Goal: Communication & Community: Answer question/provide support

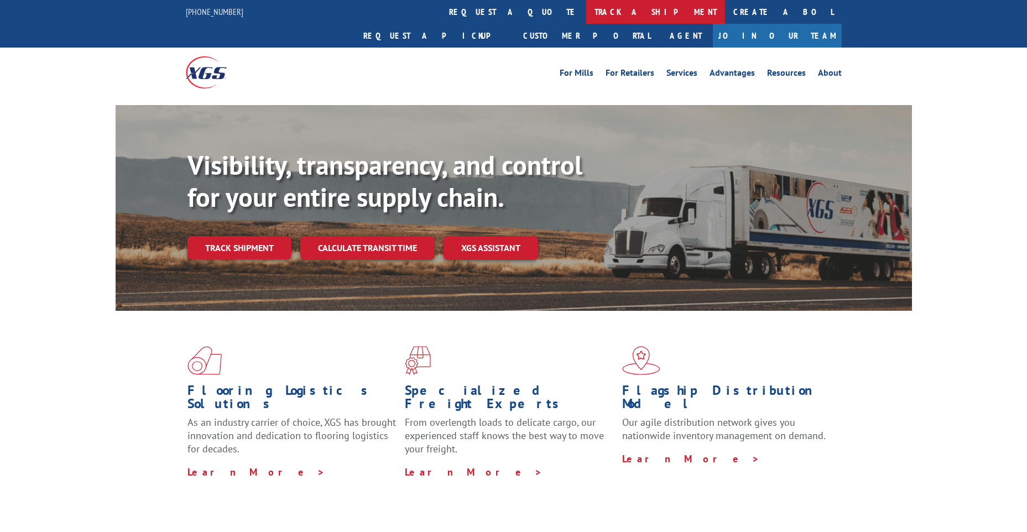
click at [586, 9] on link "track a shipment" at bounding box center [655, 12] width 139 height 24
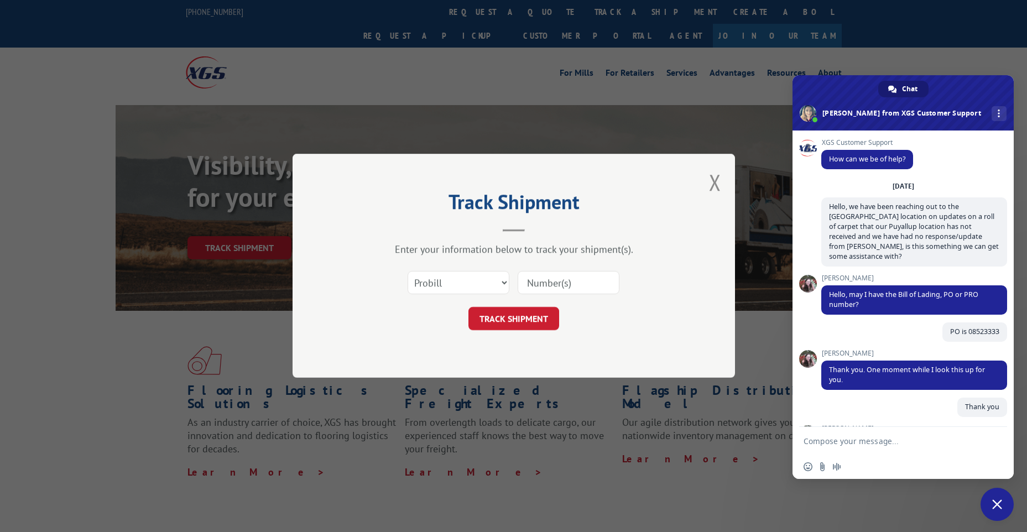
scroll to position [4405, 0]
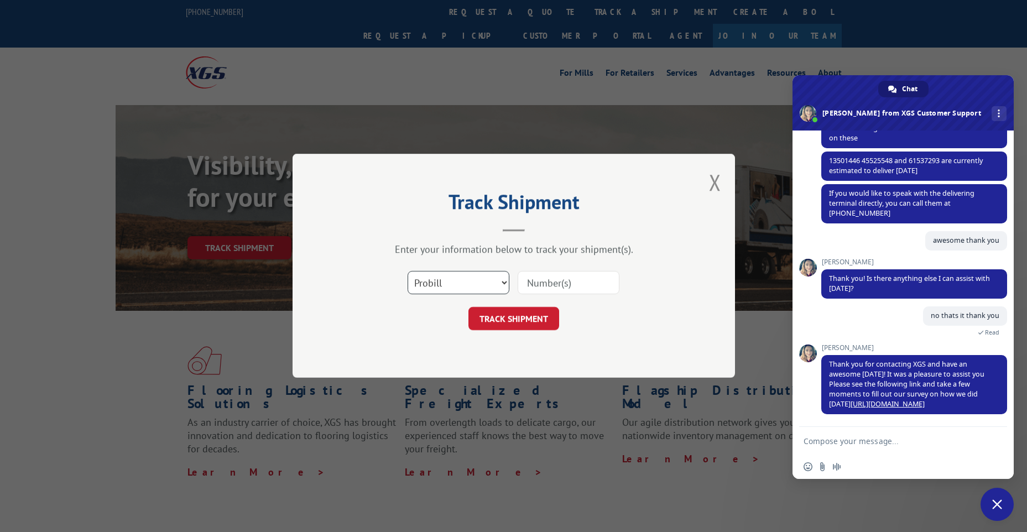
click at [437, 286] on select "Select category... Probill BOL PO" at bounding box center [458, 282] width 102 height 23
select select "po"
click at [407, 271] on select "Select category... Probill BOL PO" at bounding box center [458, 282] width 102 height 23
paste input "13501446"
click at [545, 278] on input "13501446" at bounding box center [568, 282] width 102 height 23
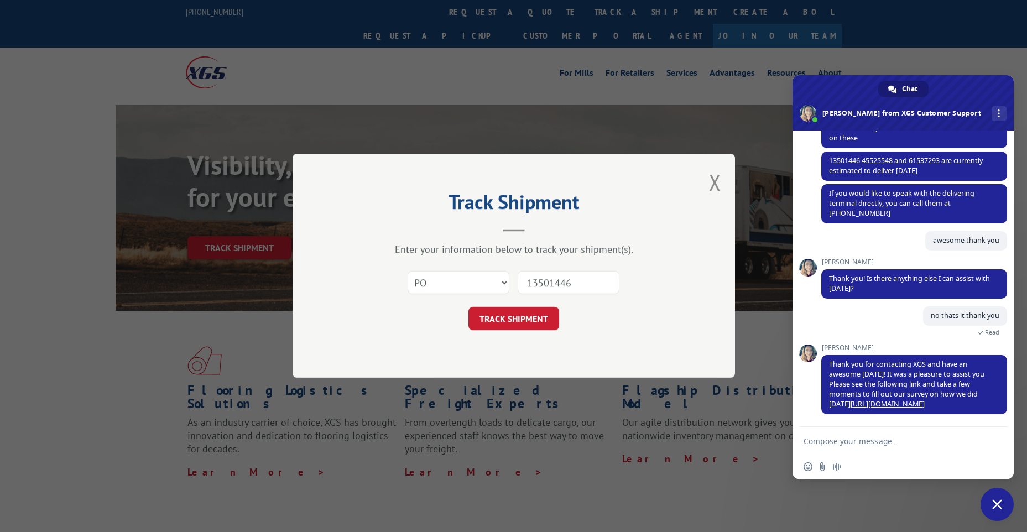
type input "13501446"
click button "TRACK SHIPMENT" at bounding box center [513, 318] width 91 height 23
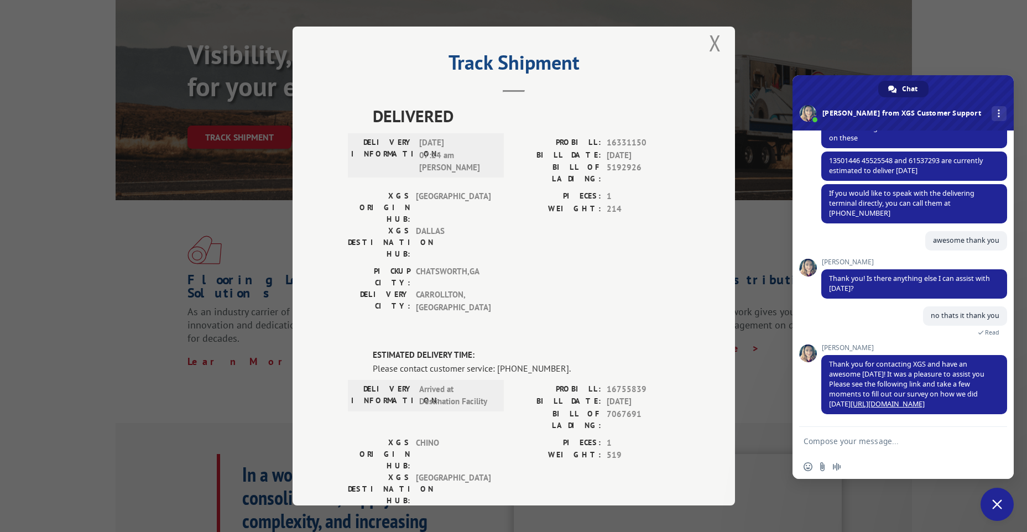
scroll to position [0, 0]
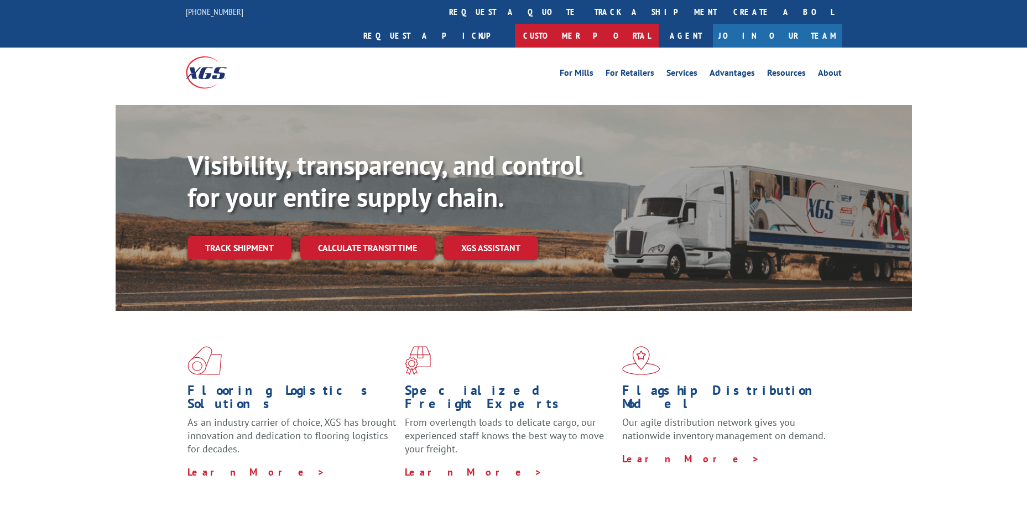
click at [658, 24] on link "Customer Portal" at bounding box center [587, 36] width 144 height 24
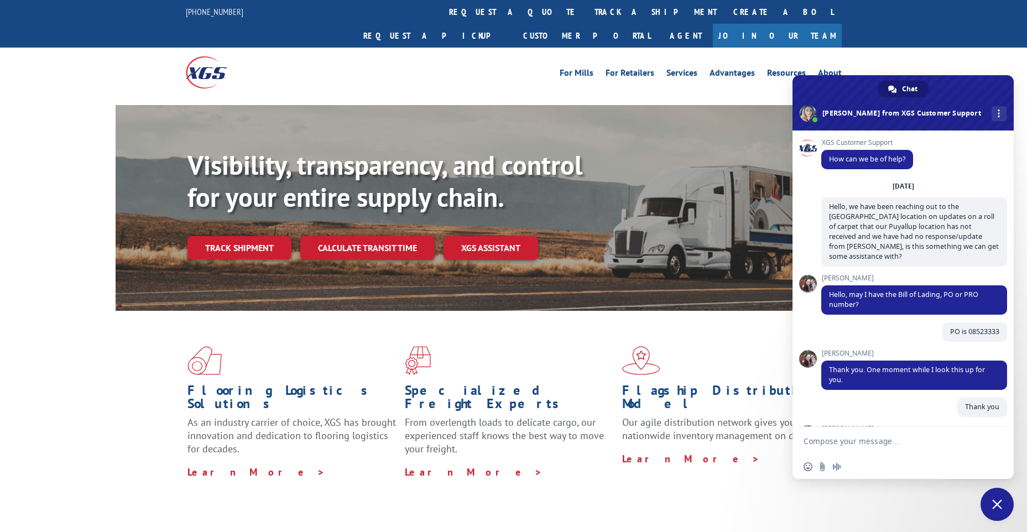
scroll to position [4405, 0]
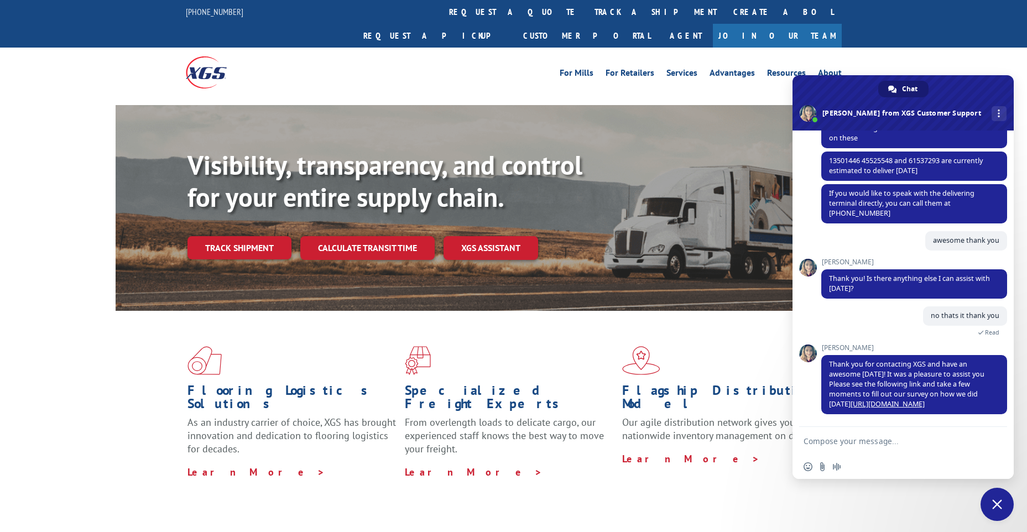
click at [980, 48] on div "For Mills For Retailers Services Advantages Resources About For Mills For Retai…" at bounding box center [513, 72] width 1027 height 49
click at [586, 10] on link "track a shipment" at bounding box center [655, 12] width 139 height 24
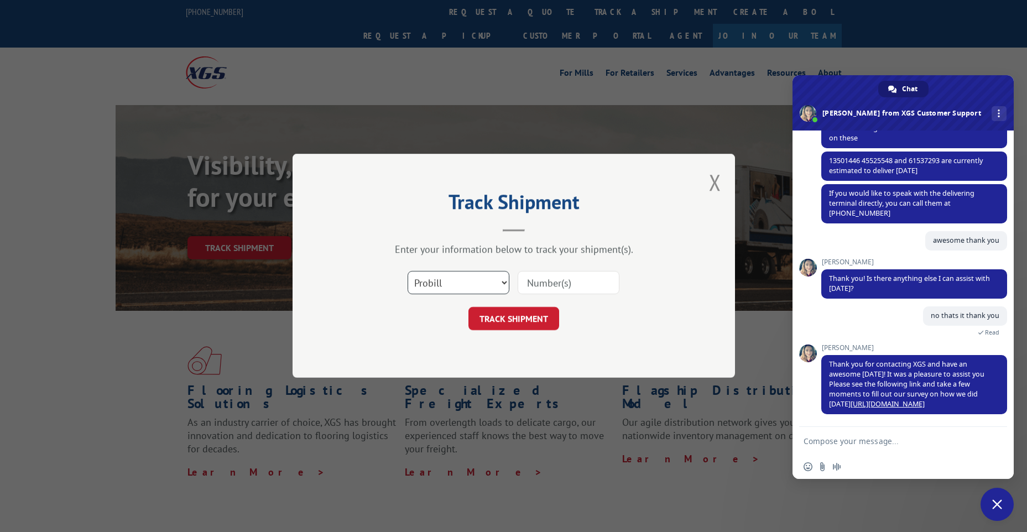
click at [466, 283] on select "Select category... Probill BOL PO" at bounding box center [458, 282] width 102 height 23
select select "po"
click at [407, 271] on select "Select category... Probill BOL PO" at bounding box center [458, 282] width 102 height 23
paste input "12549402"
click at [548, 278] on input "12549402" at bounding box center [568, 282] width 102 height 23
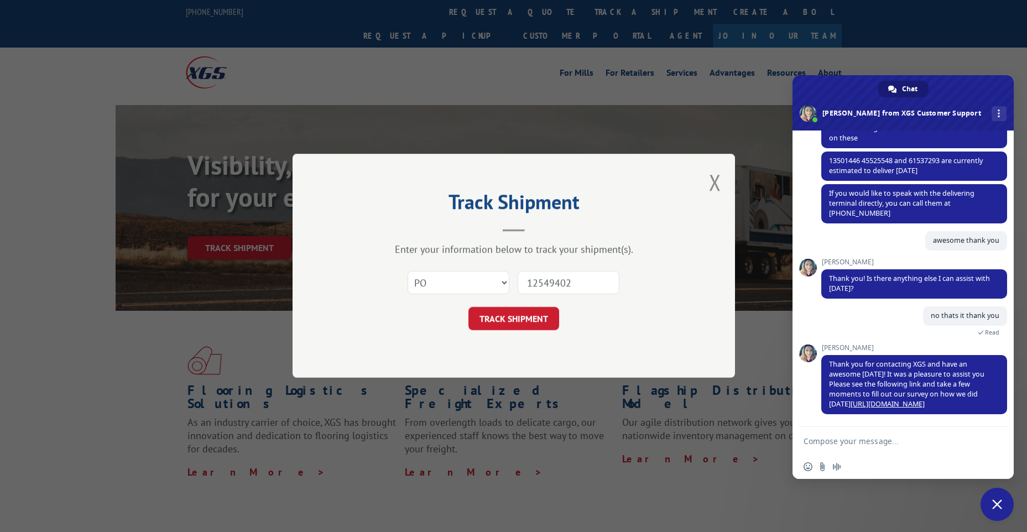
type input "12549402"
click button "TRACK SHIPMENT" at bounding box center [513, 318] width 91 height 23
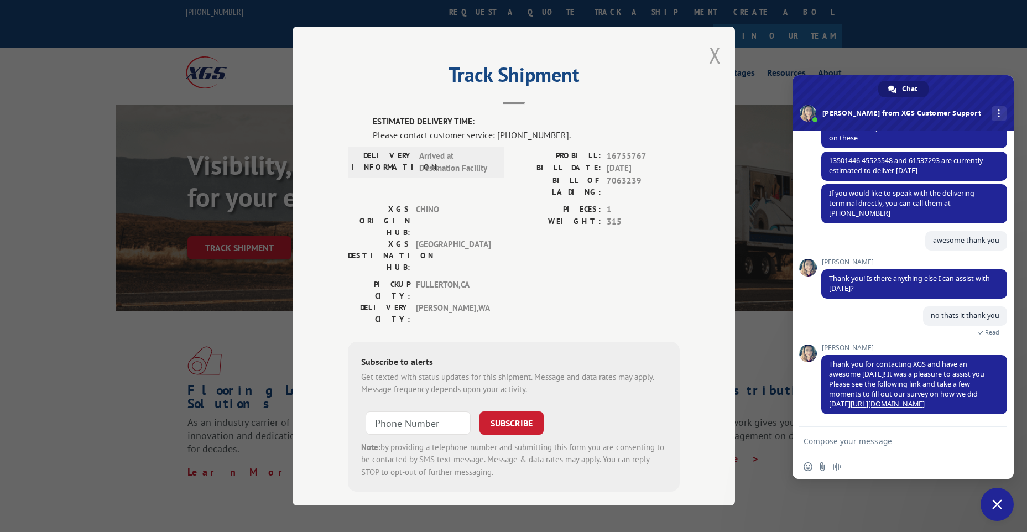
click at [712, 53] on button "Close modal" at bounding box center [715, 54] width 12 height 29
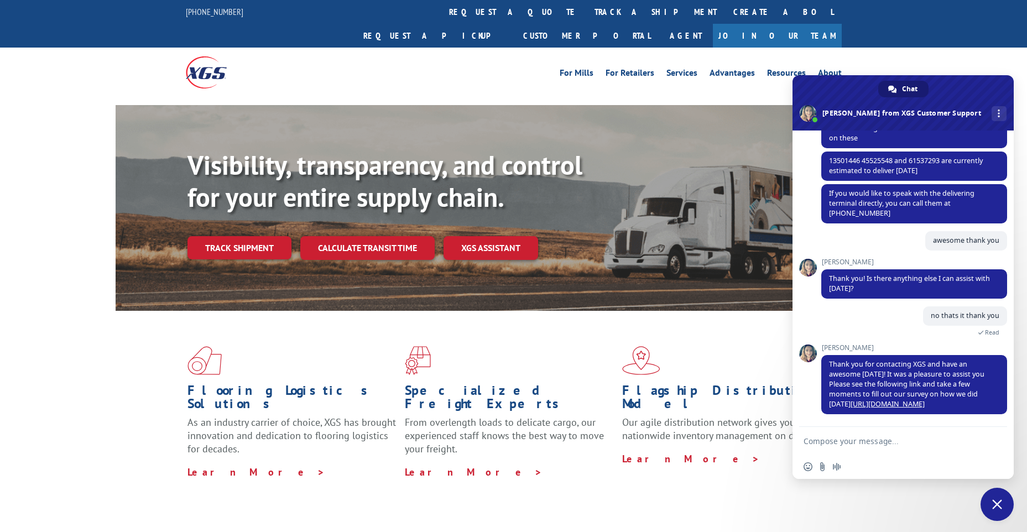
click at [892, 332] on div "no thats it thank you 4 hours ago Read" at bounding box center [914, 325] width 186 height 38
click at [1000, 512] on span "Close chat" at bounding box center [996, 504] width 33 height 33
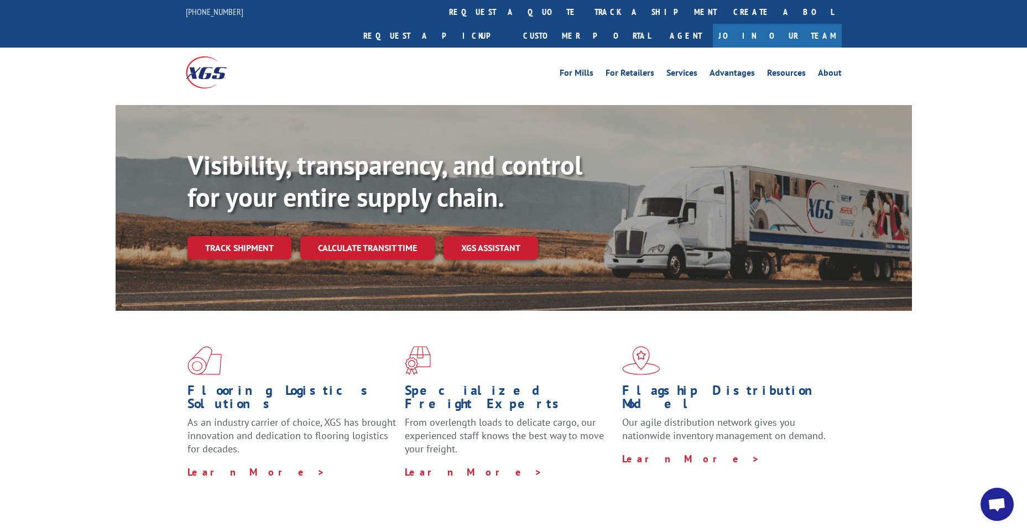
click at [196, 56] on img at bounding box center [206, 72] width 41 height 32
click at [1006, 504] on span "Open chat" at bounding box center [996, 504] width 33 height 33
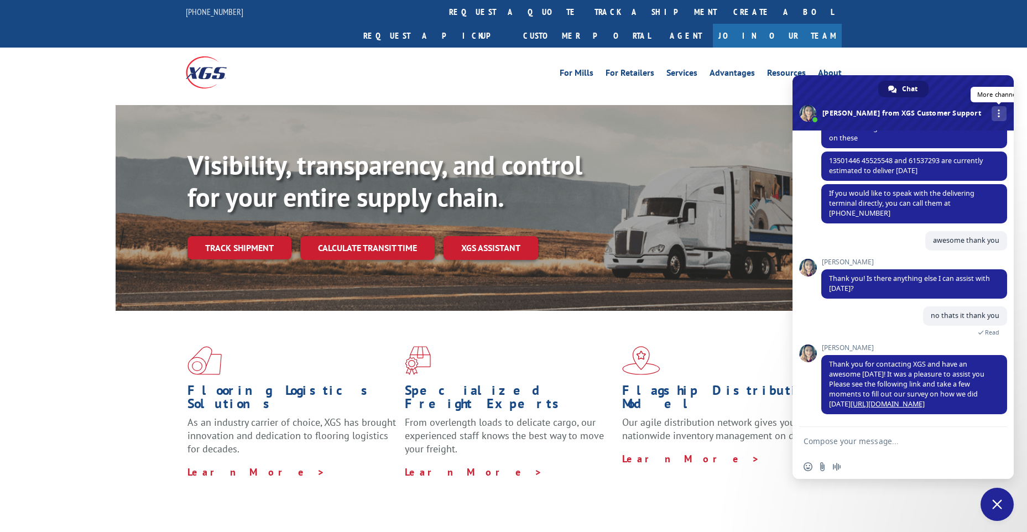
click at [991, 115] on div "More channels" at bounding box center [998, 113] width 15 height 15
click at [994, 506] on span "Close chat" at bounding box center [997, 504] width 10 height 10
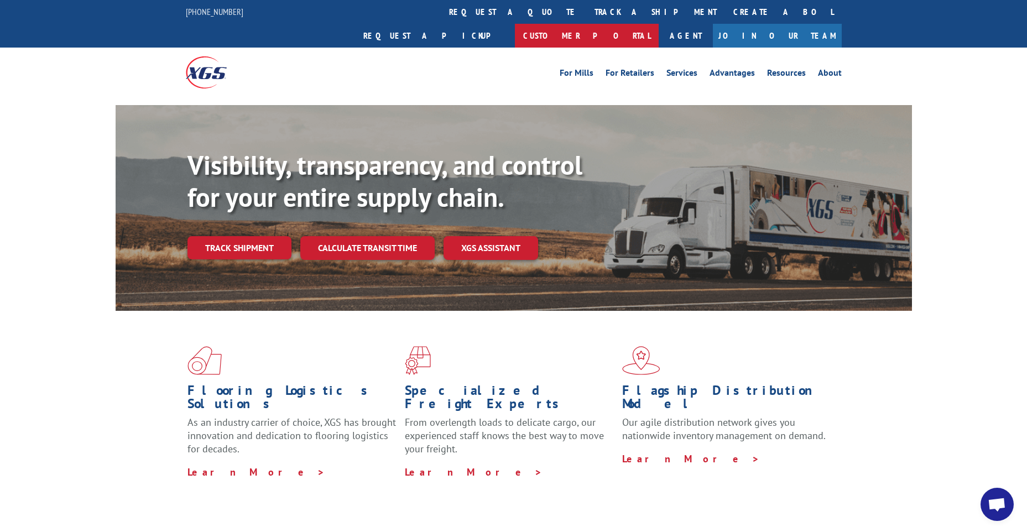
click at [658, 24] on link "Customer Portal" at bounding box center [587, 36] width 144 height 24
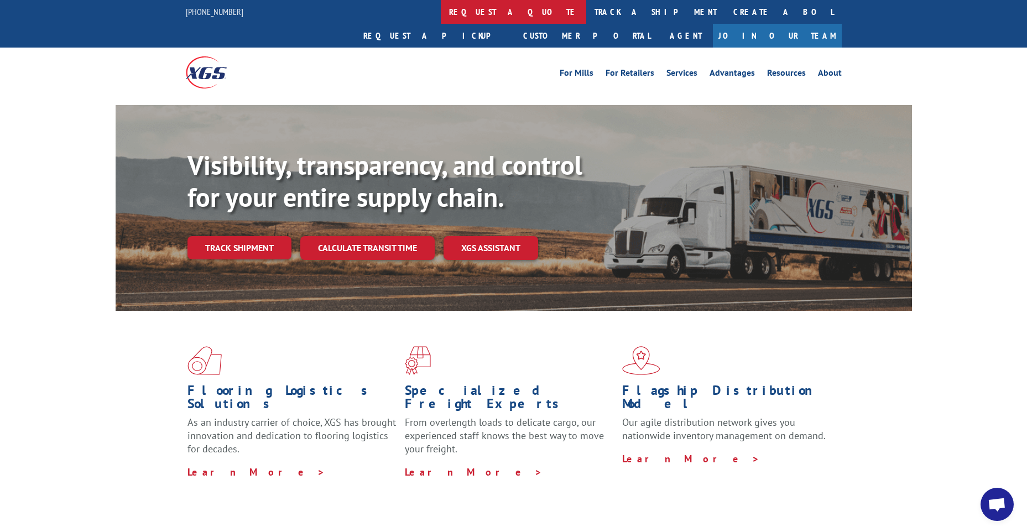
scroll to position [4405, 0]
click at [1002, 514] on span "Open chat" at bounding box center [996, 504] width 33 height 33
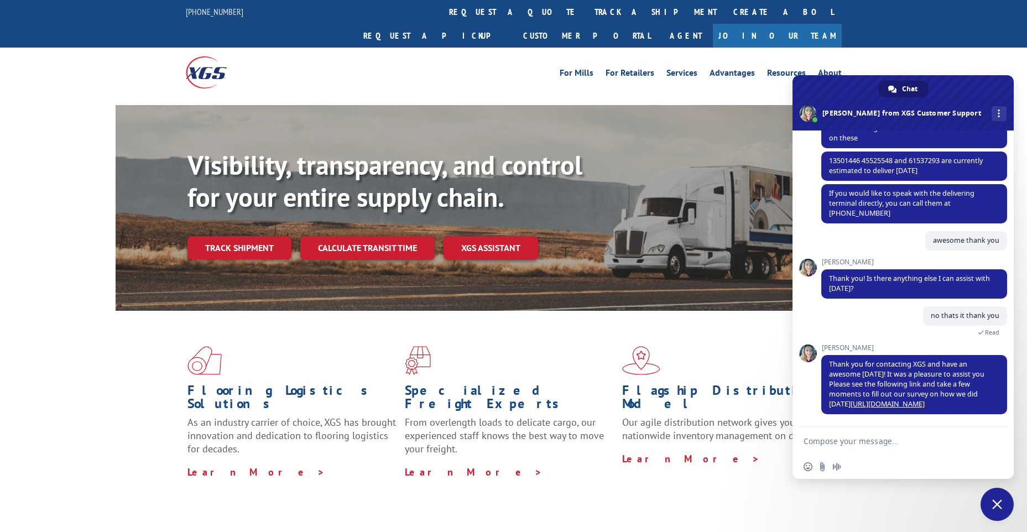
click at [839, 437] on textarea "Compose your message..." at bounding box center [890, 441] width 175 height 10
click at [860, 440] on textarea "Compose your message..." at bounding box center [890, 441] width 175 height 10
paste textarea "12549402"
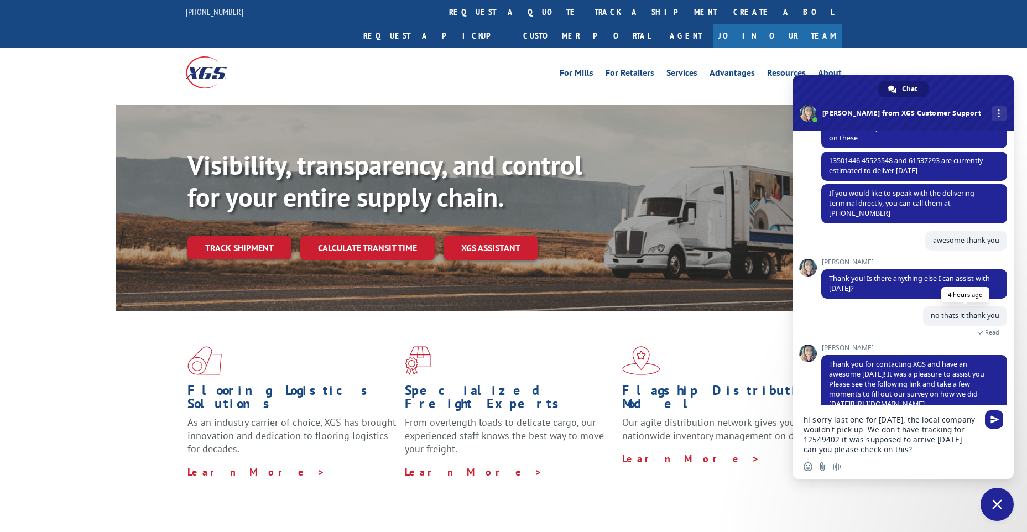
type textarea "hi sorry last one for [DATE], the local company wouldn't pick up. We don't have…"
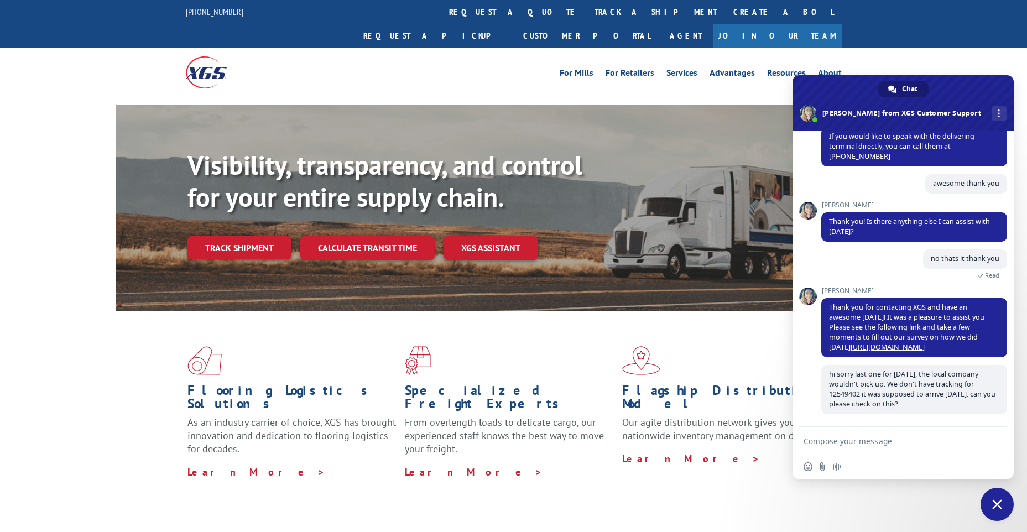
scroll to position [4560, 0]
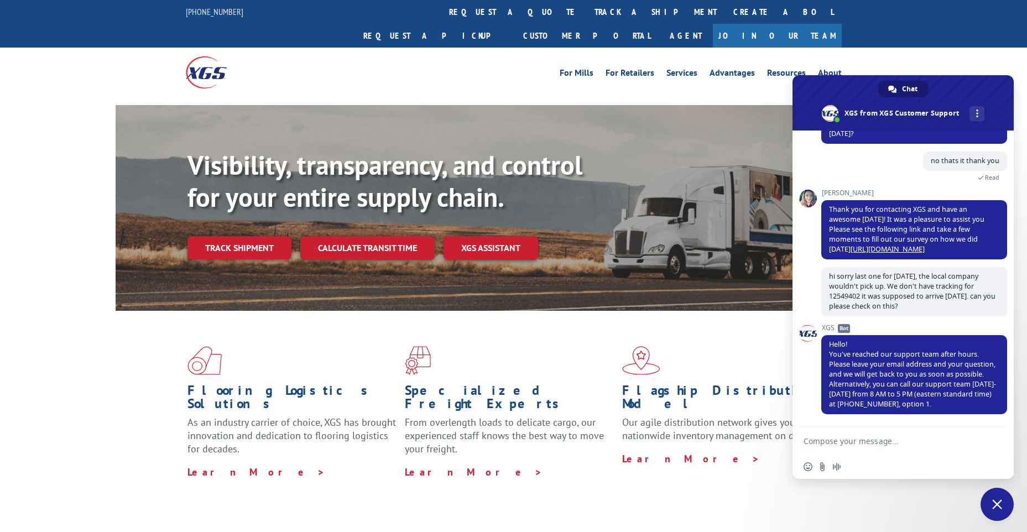
click at [808, 356] on div "XGS Customer Support How can we be of help? Tuesday, 16 September Hello, we hav…" at bounding box center [902, 278] width 221 height 296
click at [1005, 504] on span "Close chat" at bounding box center [996, 504] width 33 height 33
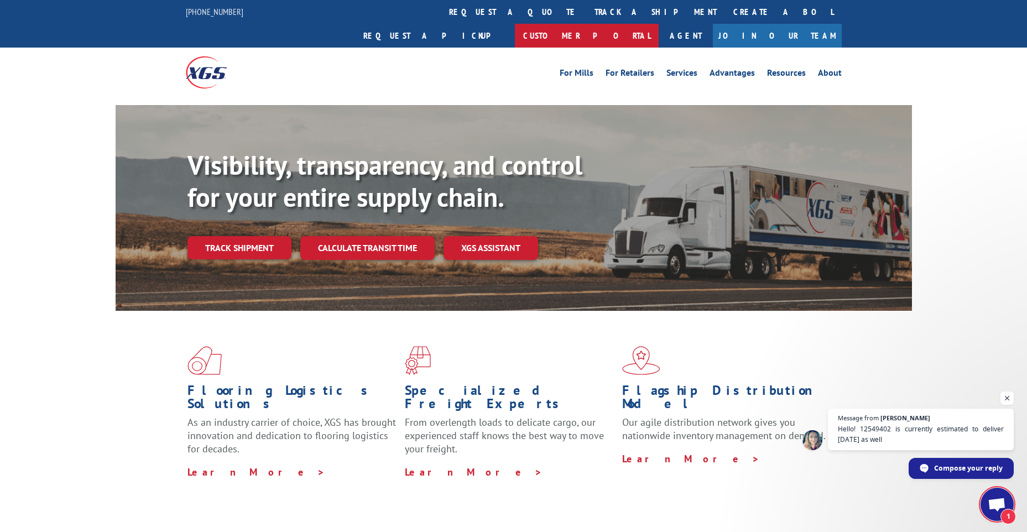
scroll to position [4608, 0]
click at [994, 518] on span "1" at bounding box center [996, 504] width 33 height 33
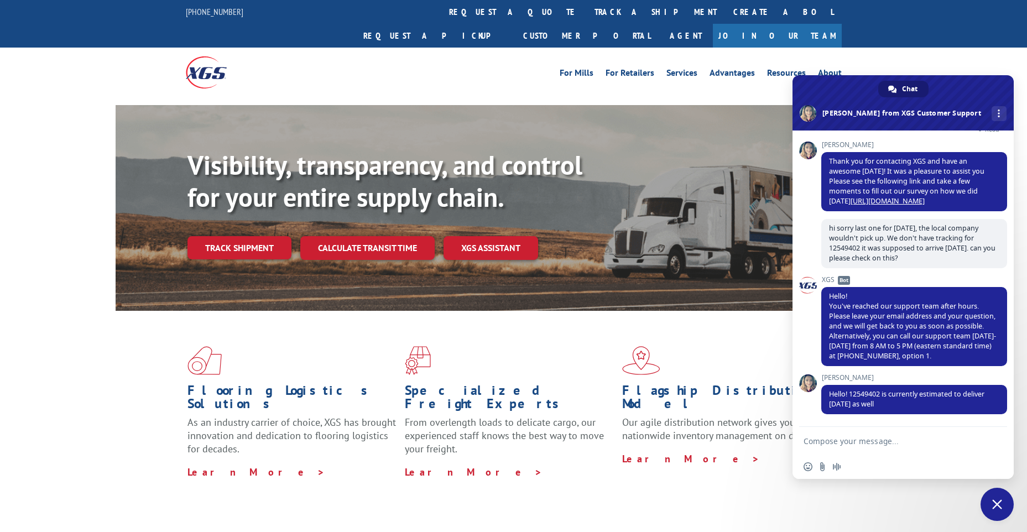
click at [876, 441] on textarea "Compose your message..." at bounding box center [890, 441] width 175 height 10
type textarea "Thank you so much for all your help [DATE]!"
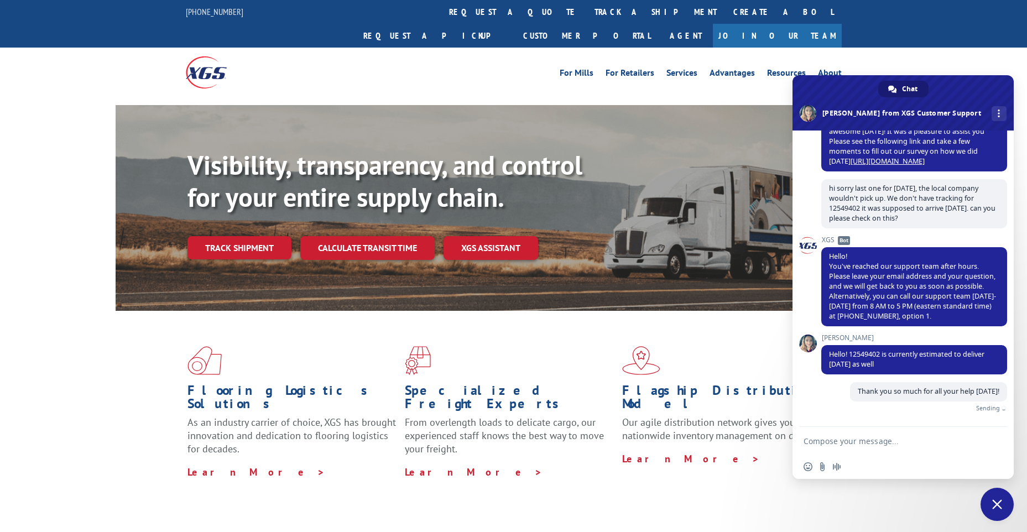
scroll to position [4635, 0]
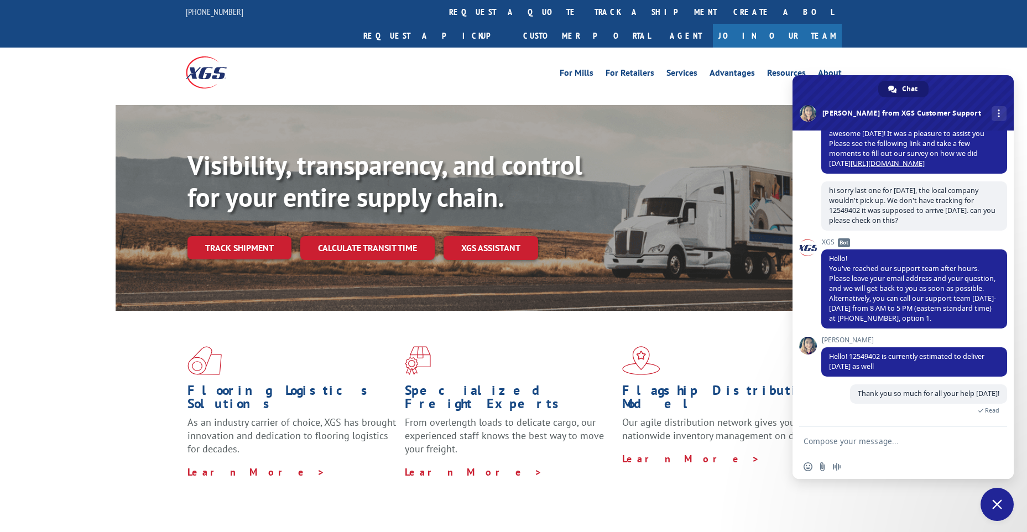
click at [830, 397] on div "Thank you so much for all your help [DATE]! Just now Read" at bounding box center [914, 405] width 186 height 42
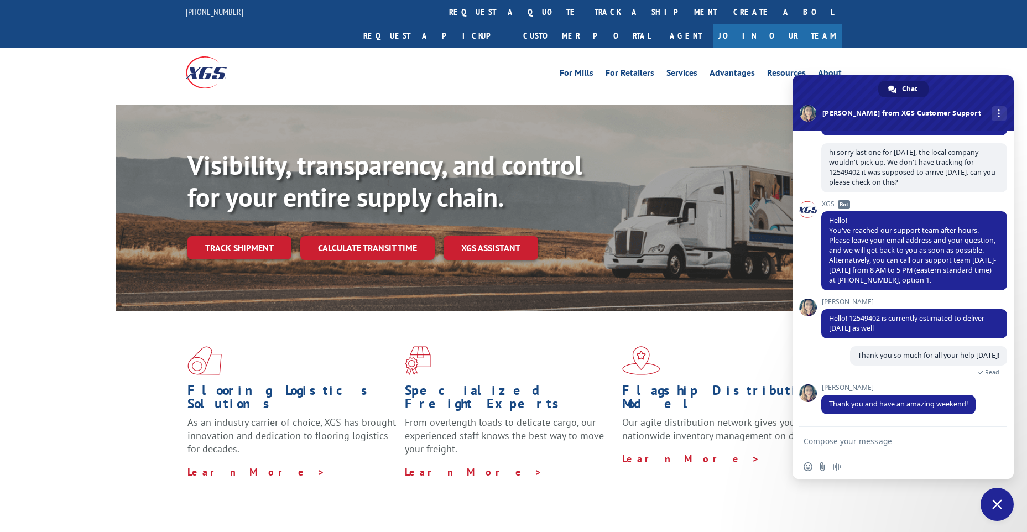
click at [991, 57] on div "For [PERSON_NAME] For Retailers Services Advantages Resources About For [PERSON…" at bounding box center [513, 72] width 1027 height 49
